Goal: Check status: Check status

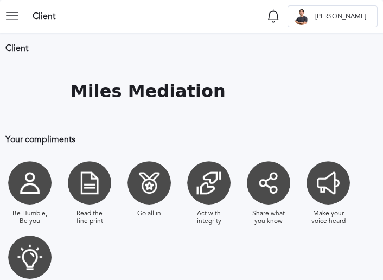
click at [21, 16] on icon at bounding box center [16, 16] width 22 height 22
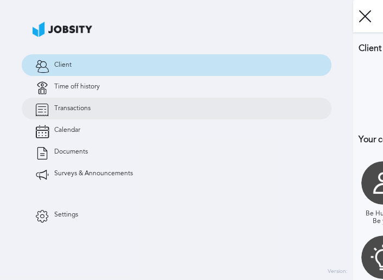
click at [74, 110] on span "Transactions" at bounding box center [72, 109] width 36 height 8
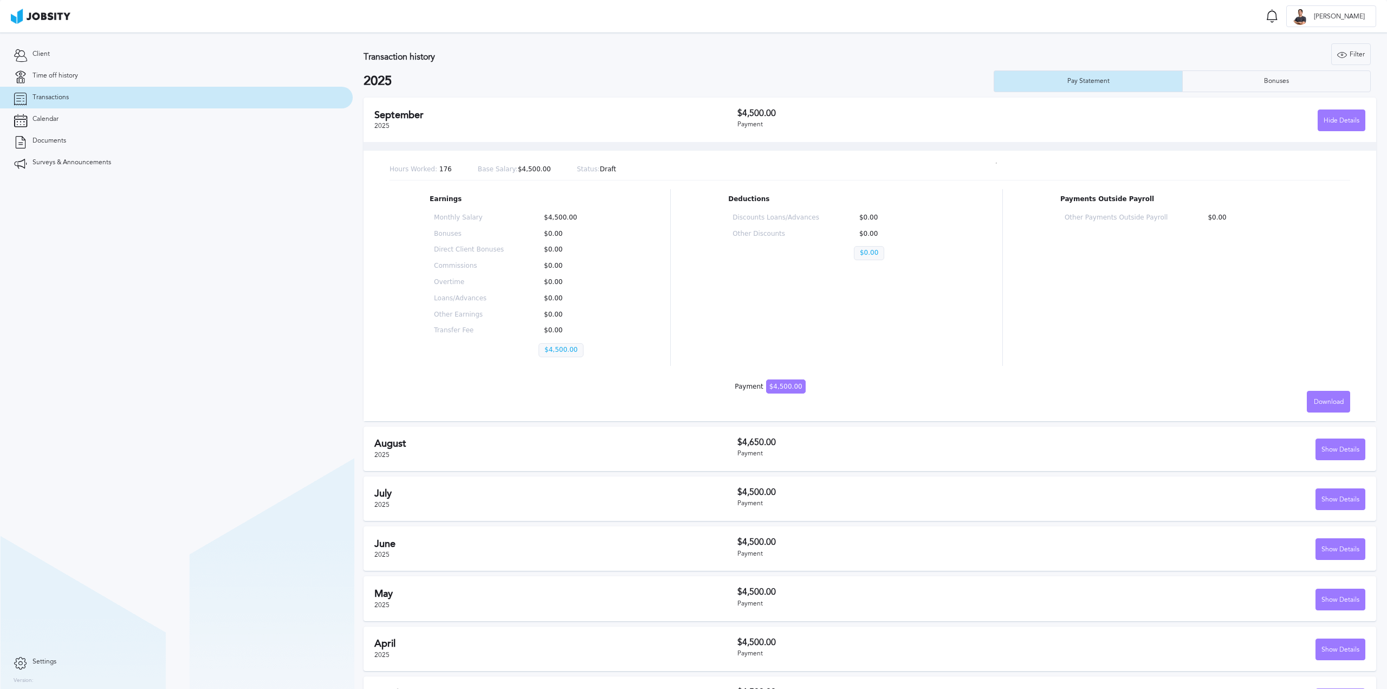
click at [382, 279] on h2 "August" at bounding box center [555, 443] width 363 height 11
click at [382, 279] on div "Show Details" at bounding box center [1340, 450] width 49 height 22
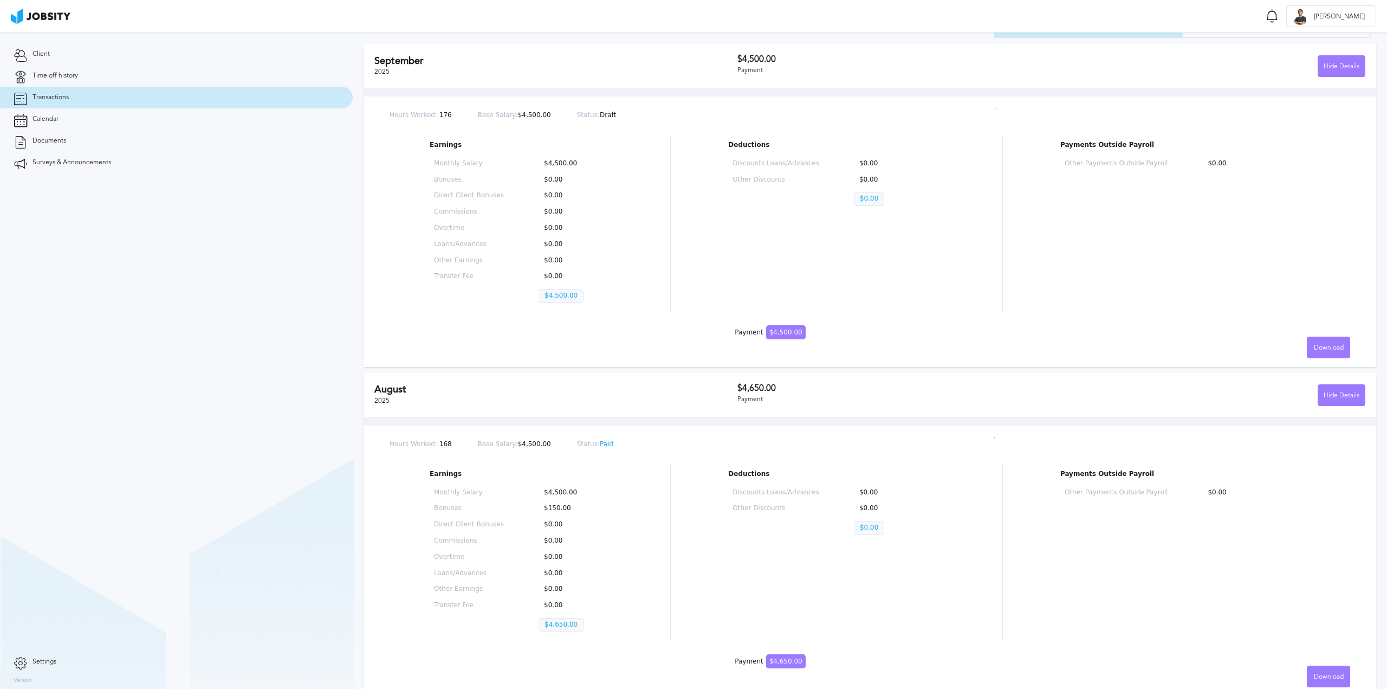
scroll to position [217, 0]
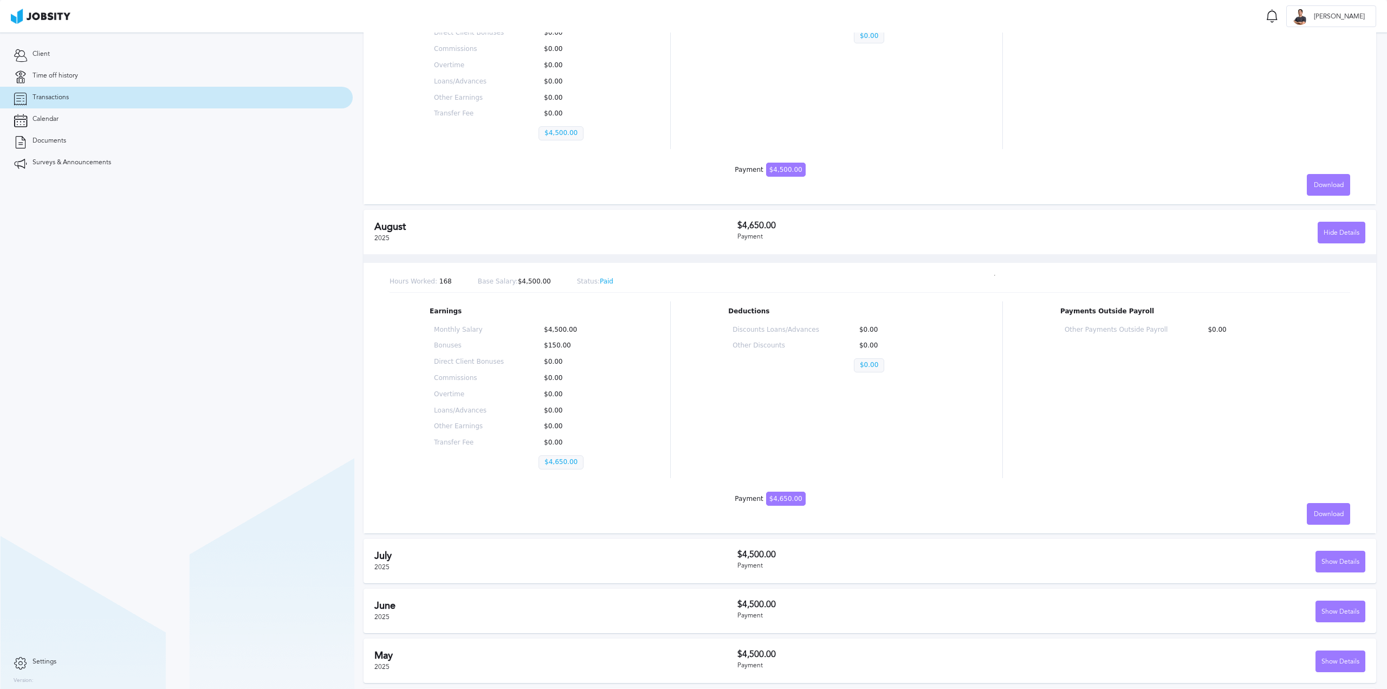
click at [382, 279] on div "[DATE] $4,500.00 Payment Show Details" at bounding box center [870, 561] width 1013 height 44
click at [382, 279] on h2 "July" at bounding box center [555, 555] width 363 height 11
click at [382, 279] on div "Show Details" at bounding box center [1208, 562] width 314 height 22
click at [382, 279] on div "Show Details" at bounding box center [1340, 562] width 49 height 22
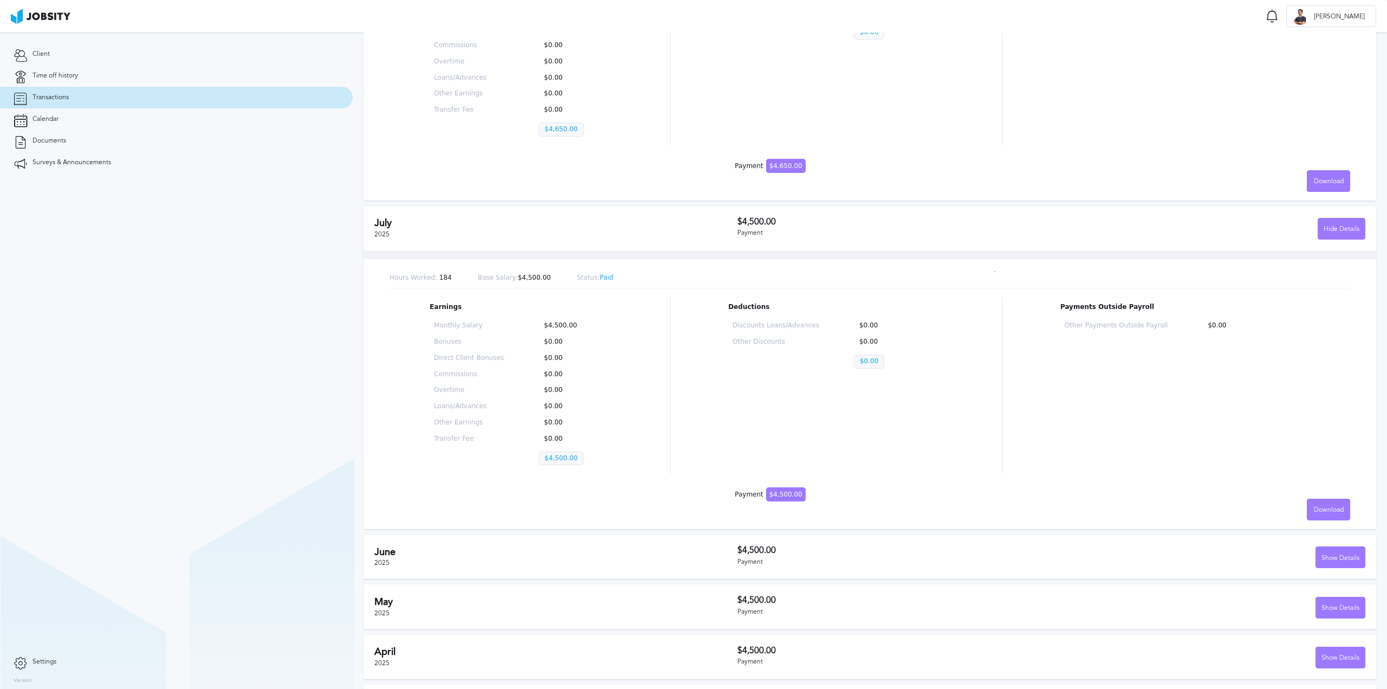
scroll to position [643, 0]
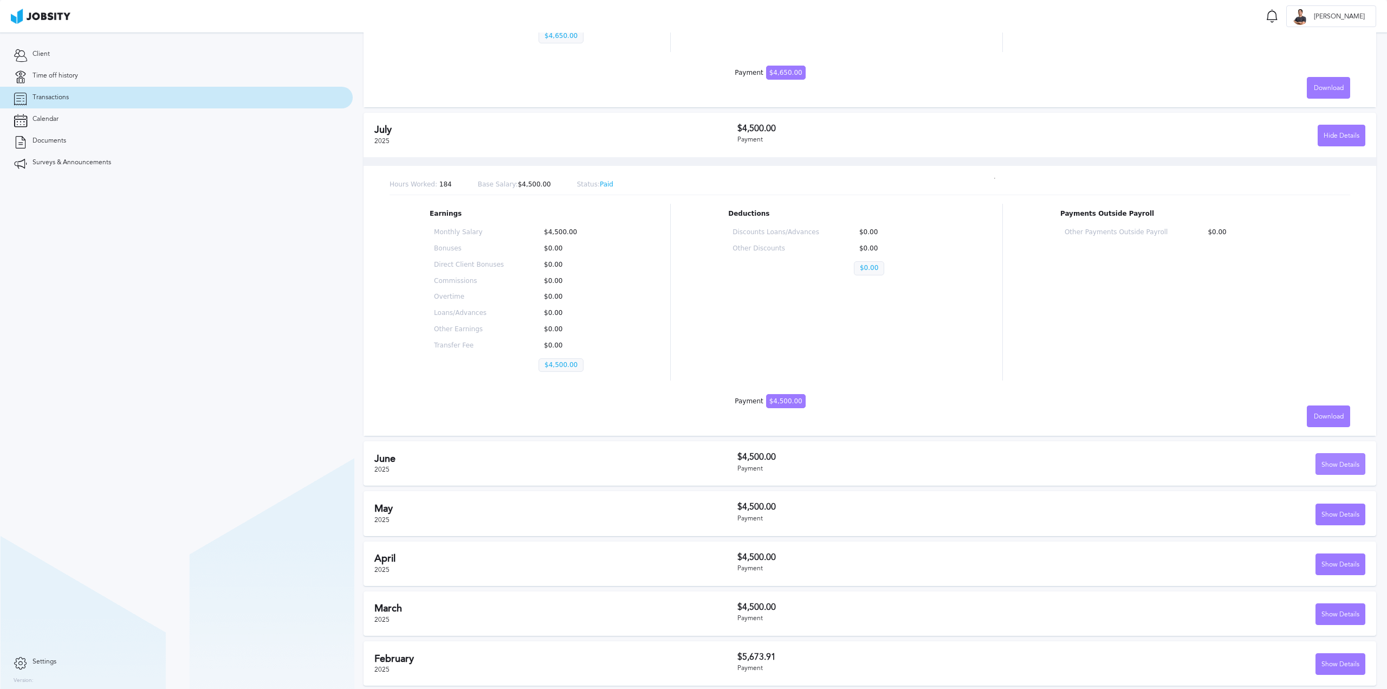
click at [382, 279] on div "Show Details" at bounding box center [1340, 465] width 49 height 22
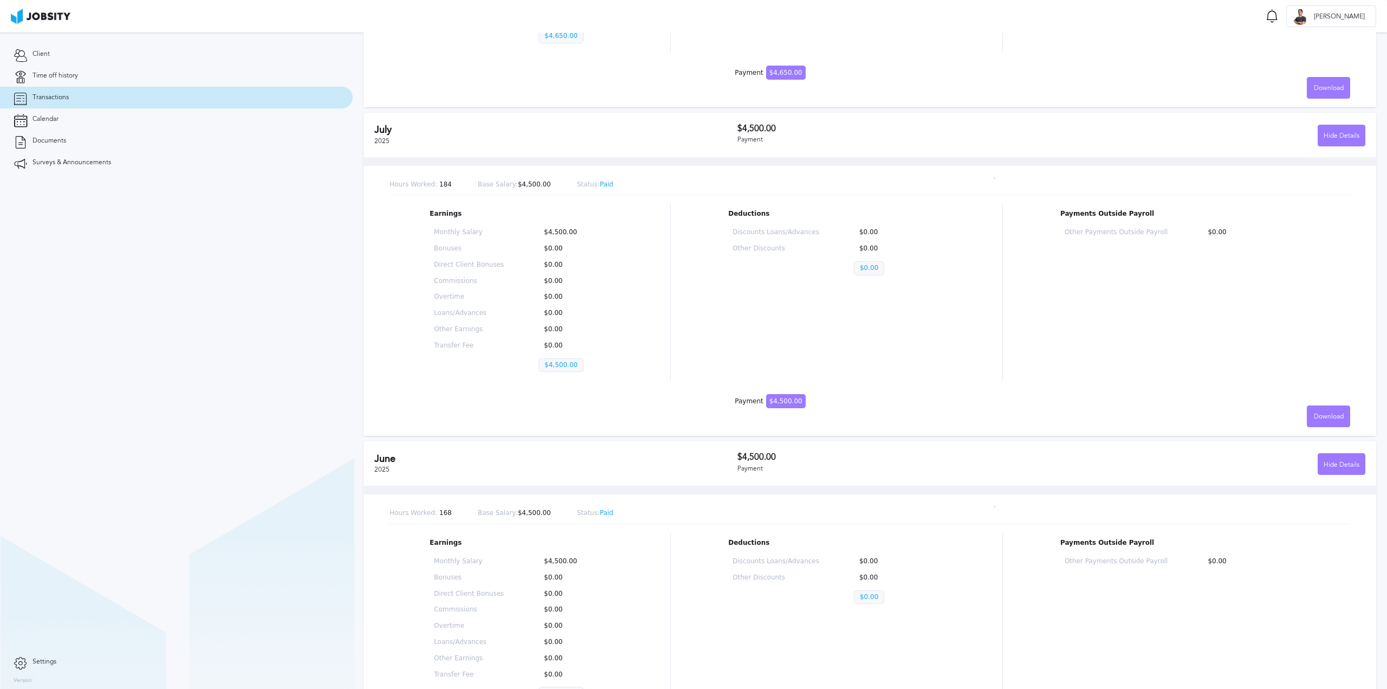
scroll to position [921, 0]
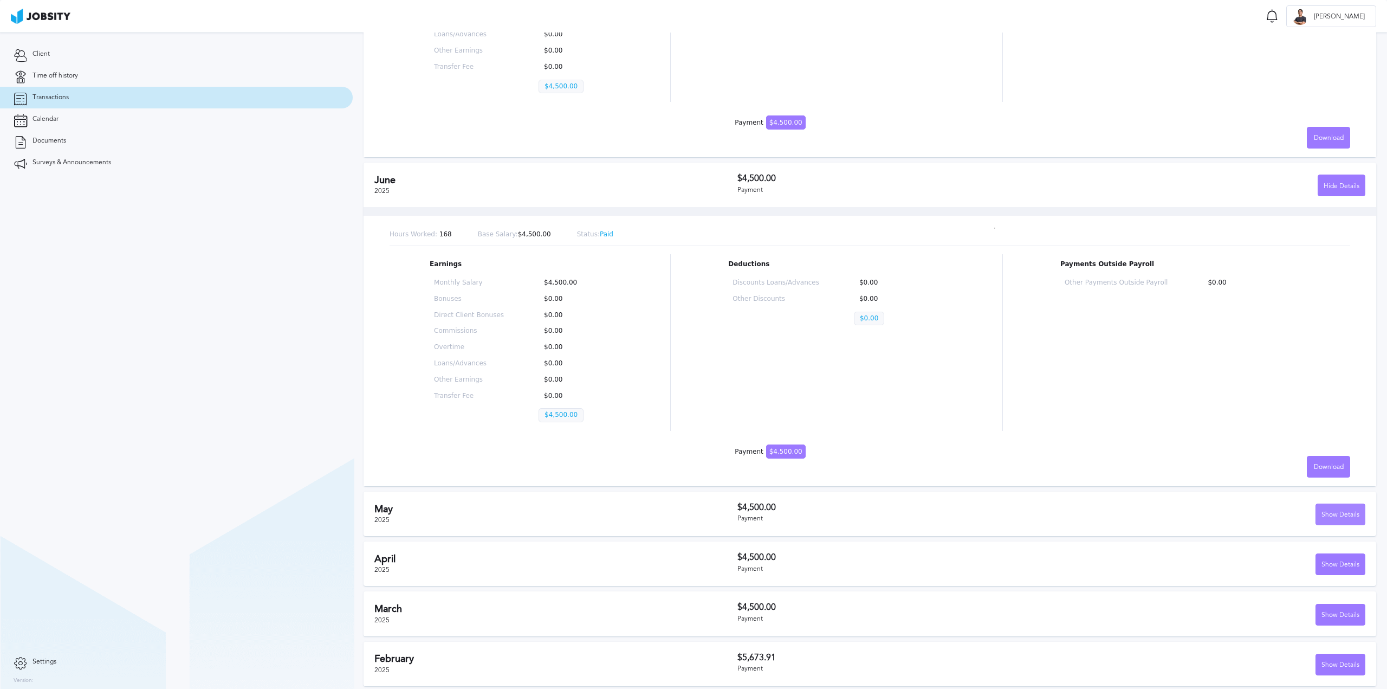
click at [382, 279] on div "Show Details" at bounding box center [1340, 515] width 49 height 22
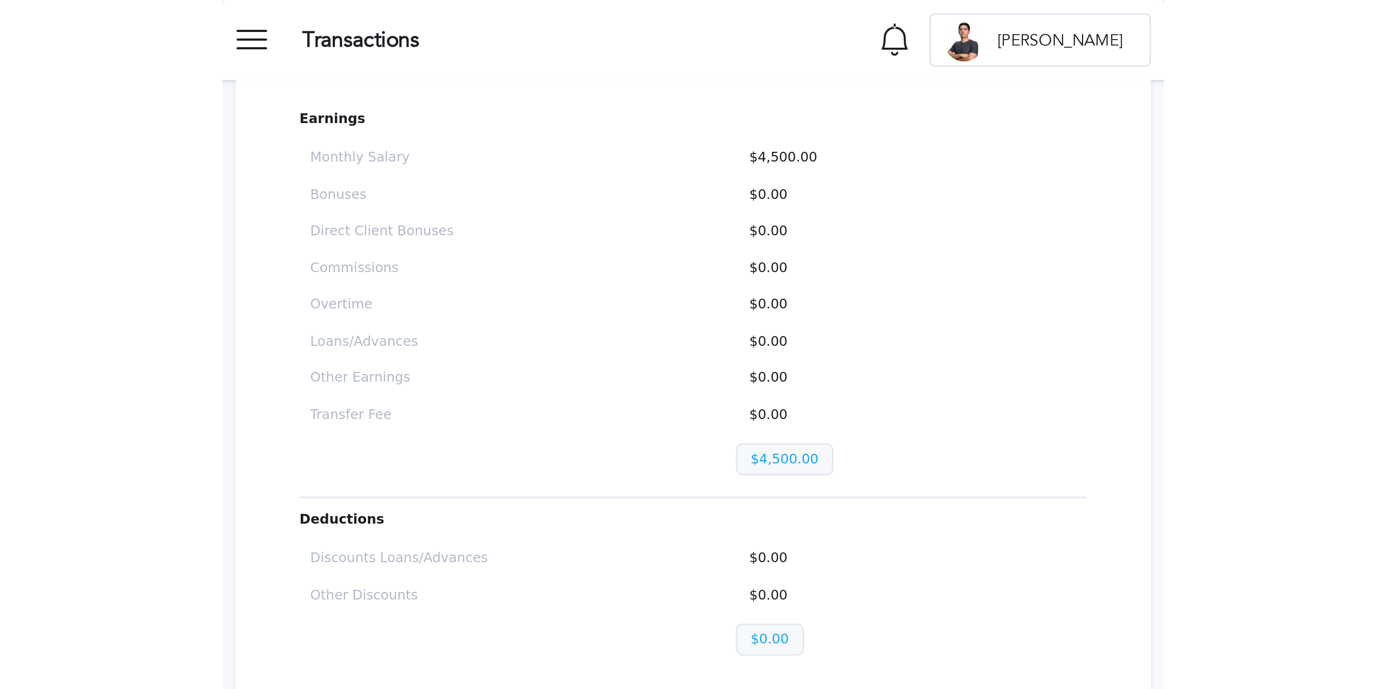
scroll to position [0, 0]
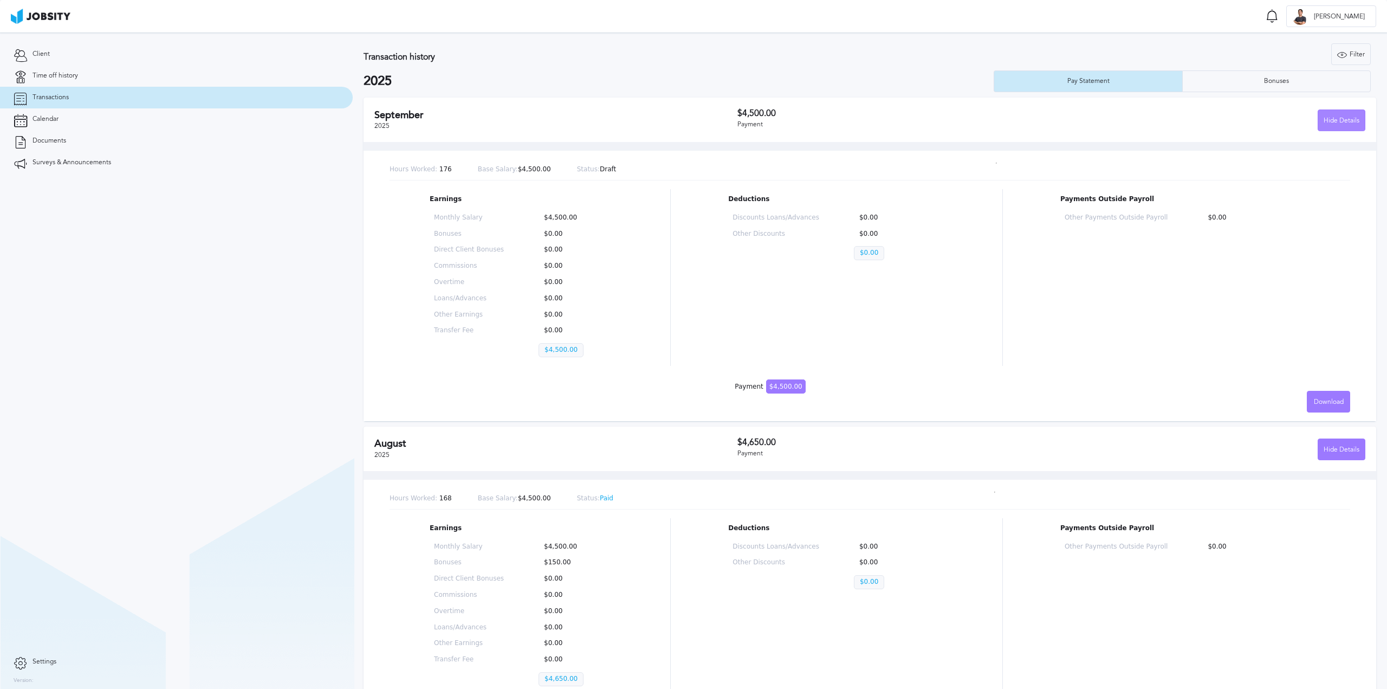
click at [382, 123] on div "Hide Details" at bounding box center [1341, 121] width 47 height 22
